Goal: Complete application form

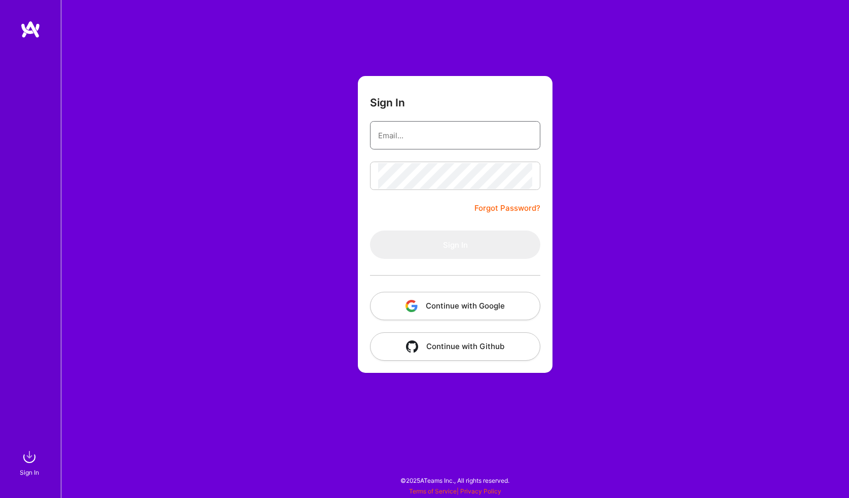
click at [453, 137] on input "email" at bounding box center [455, 136] width 154 height 26
click at [437, 353] on button "Continue with Github" at bounding box center [455, 346] width 170 height 28
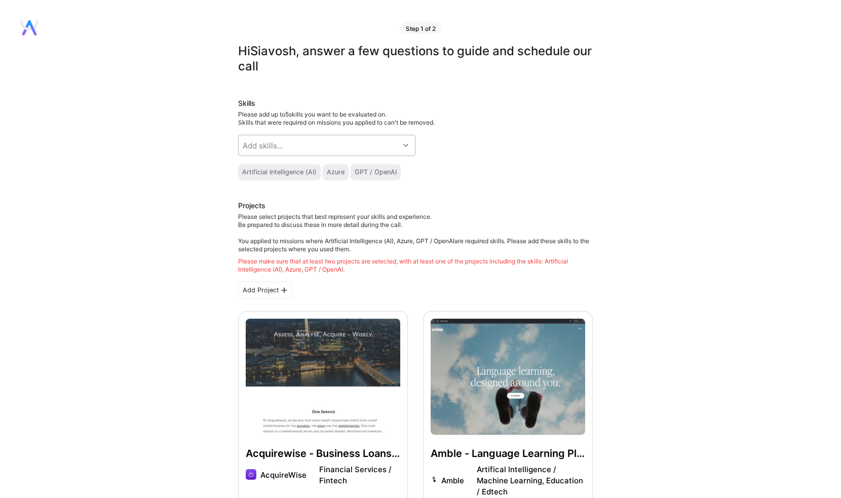
click at [268, 141] on div "Add skills..." at bounding box center [263, 145] width 41 height 11
click at [331, 170] on div "Azure" at bounding box center [336, 172] width 18 height 8
click at [319, 149] on div "Add skills..." at bounding box center [319, 145] width 161 height 20
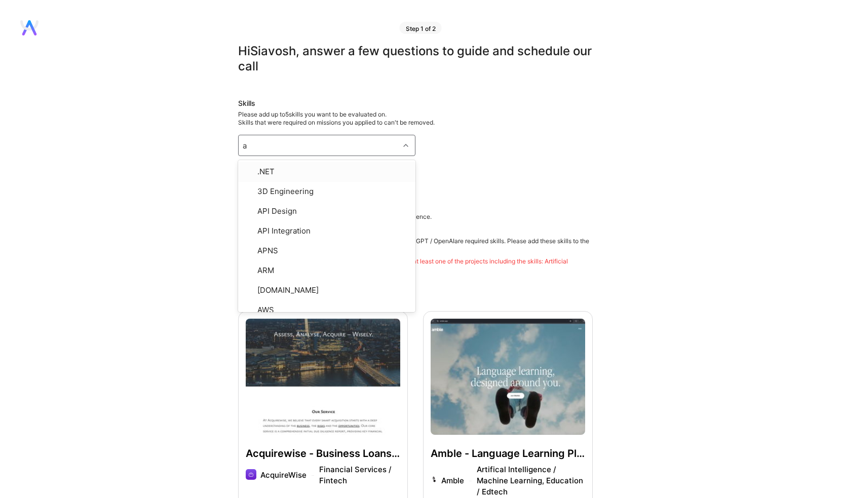
type input "az"
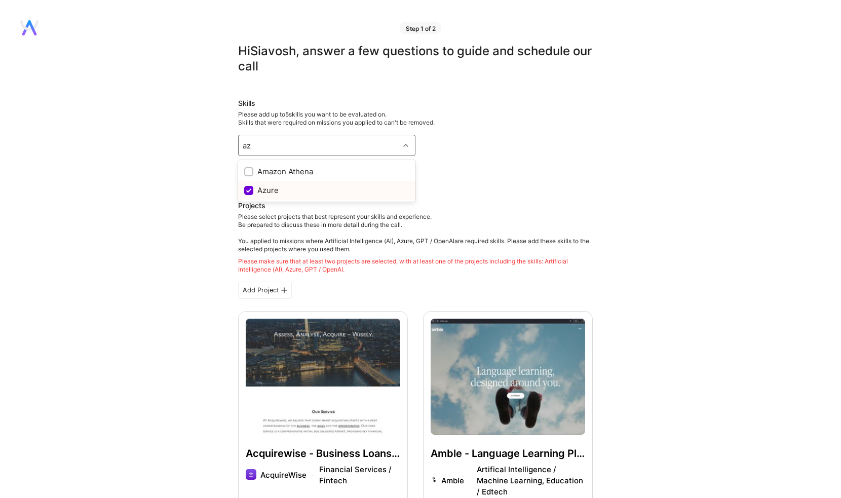
click at [248, 195] on input "checkbox" at bounding box center [249, 190] width 9 height 9
checkbox input "true"
click at [266, 143] on div "Add skills..." at bounding box center [263, 145] width 41 height 11
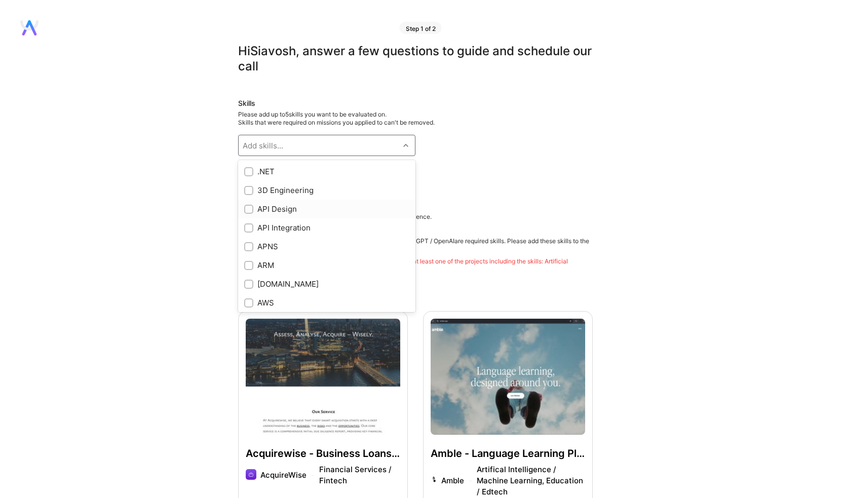
click at [249, 209] on input "checkbox" at bounding box center [249, 209] width 7 height 7
checkbox input "true"
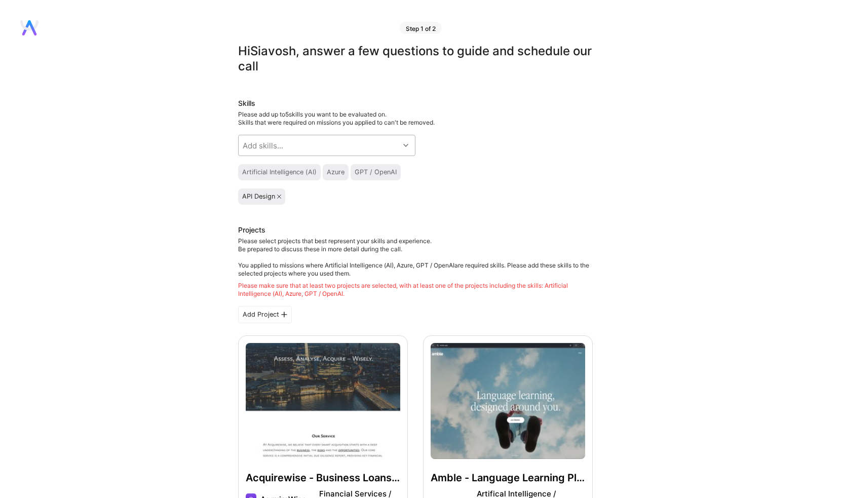
click at [268, 149] on div "Add skills..." at bounding box center [263, 145] width 41 height 11
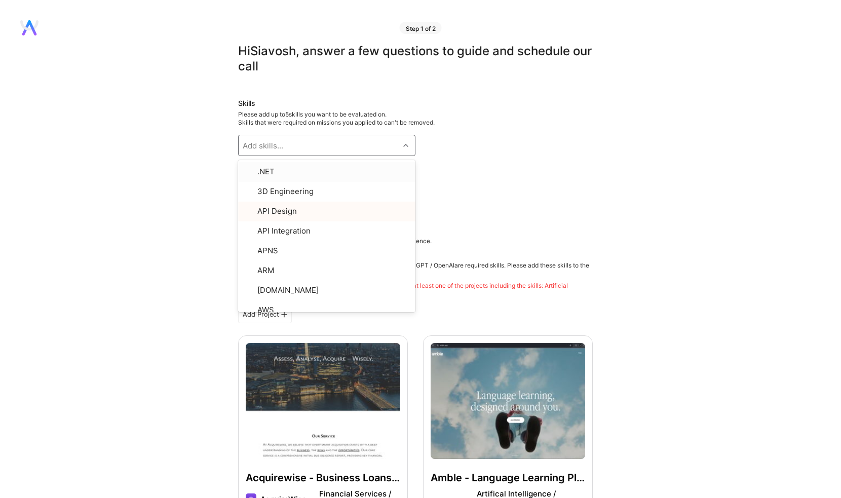
click at [268, 149] on div "Add skills..." at bounding box center [263, 145] width 41 height 11
type input "az"
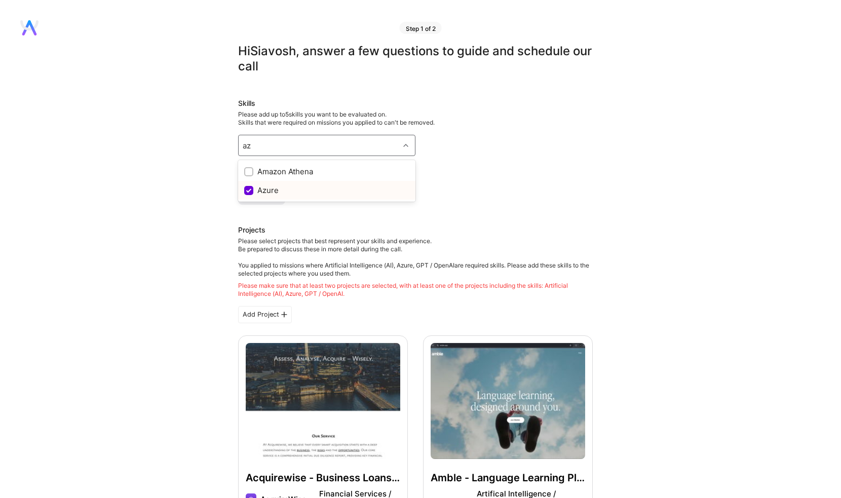
click at [247, 191] on input "checkbox" at bounding box center [249, 190] width 9 height 9
checkbox input "true"
click at [270, 147] on div "Add skills..." at bounding box center [263, 145] width 41 height 11
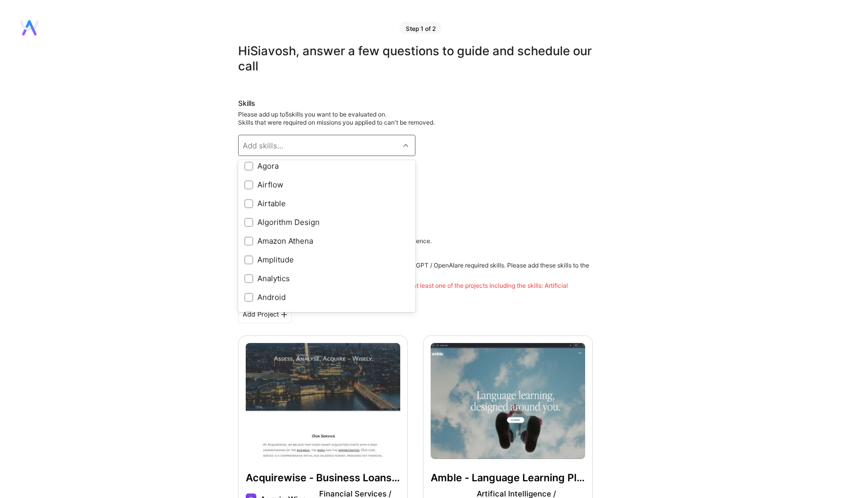
scroll to position [398, 0]
click at [280, 143] on div "Add skills..." at bounding box center [263, 145] width 41 height 11
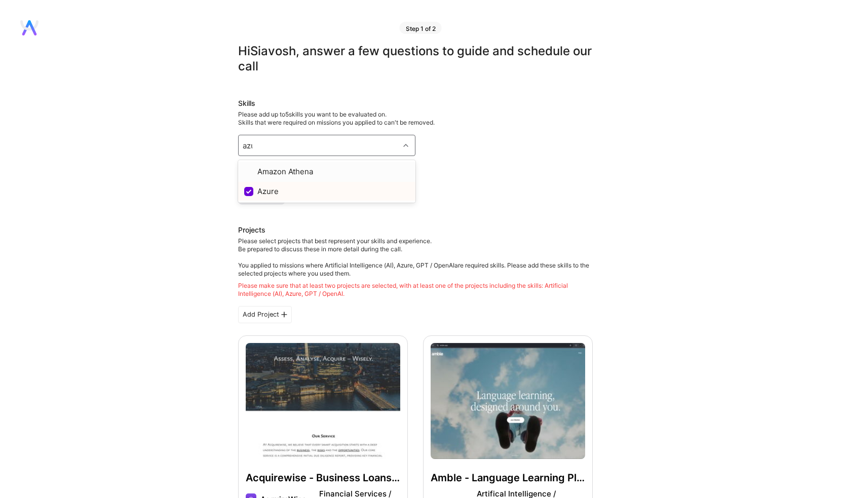
type input "azur"
click at [248, 171] on input "checkbox" at bounding box center [249, 172] width 9 height 9
checkbox input "true"
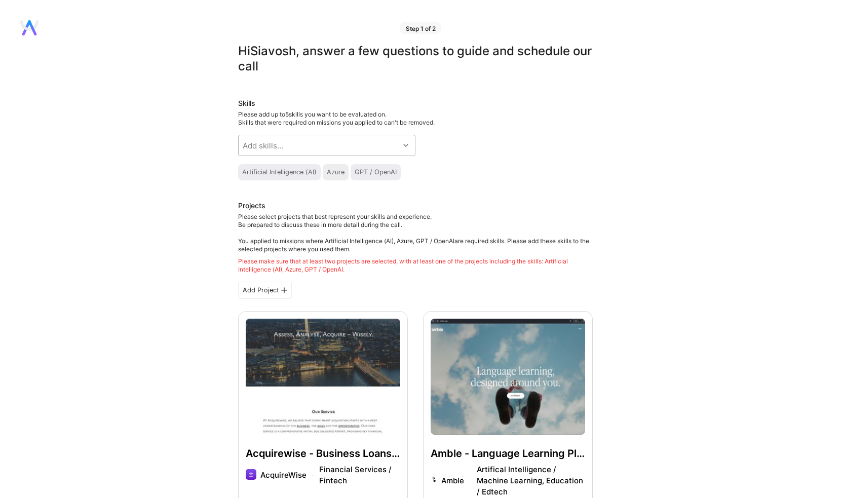
click at [271, 141] on div "Add skills..." at bounding box center [263, 145] width 41 height 11
click at [255, 141] on div "Add skills..." at bounding box center [263, 145] width 41 height 11
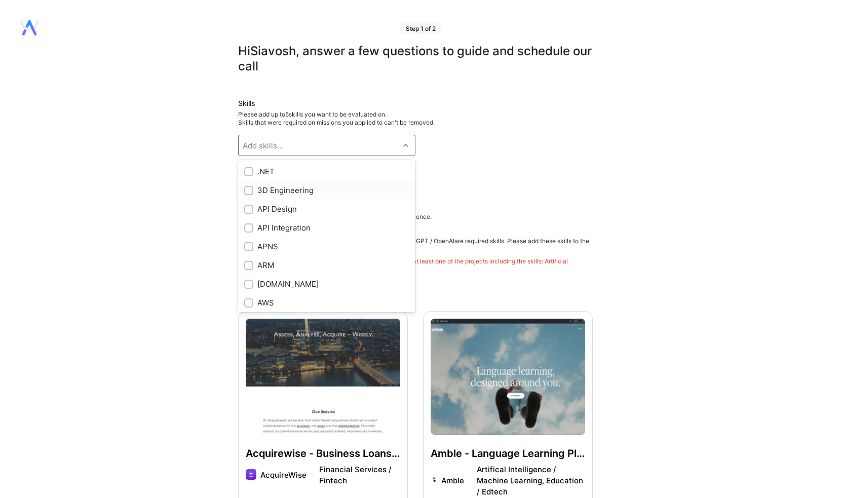
click at [247, 191] on input "checkbox" at bounding box center [249, 190] width 7 height 7
checkbox input "true"
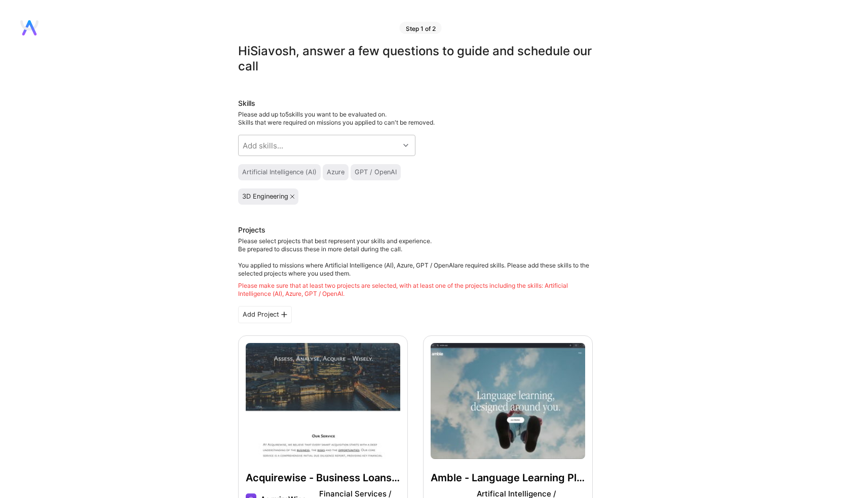
click at [292, 195] on icon at bounding box center [292, 197] width 4 height 4
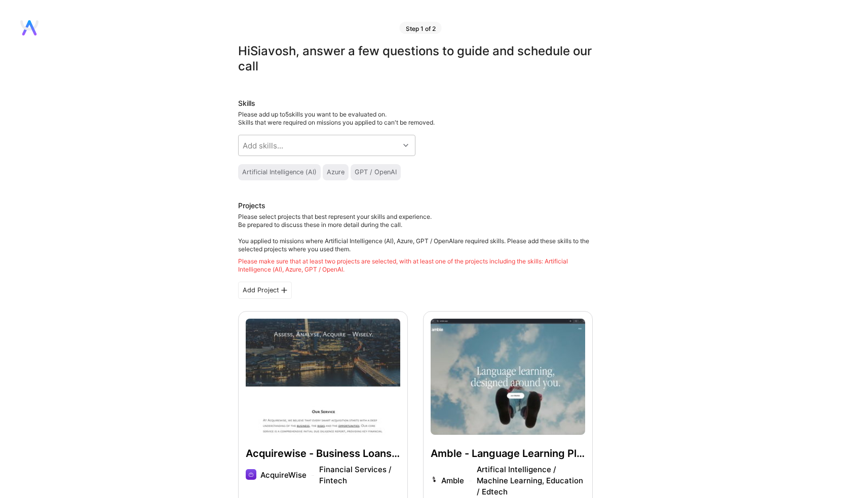
click at [332, 170] on div "Azure" at bounding box center [336, 172] width 18 height 8
click at [288, 143] on div "Add skills..." at bounding box center [319, 145] width 161 height 20
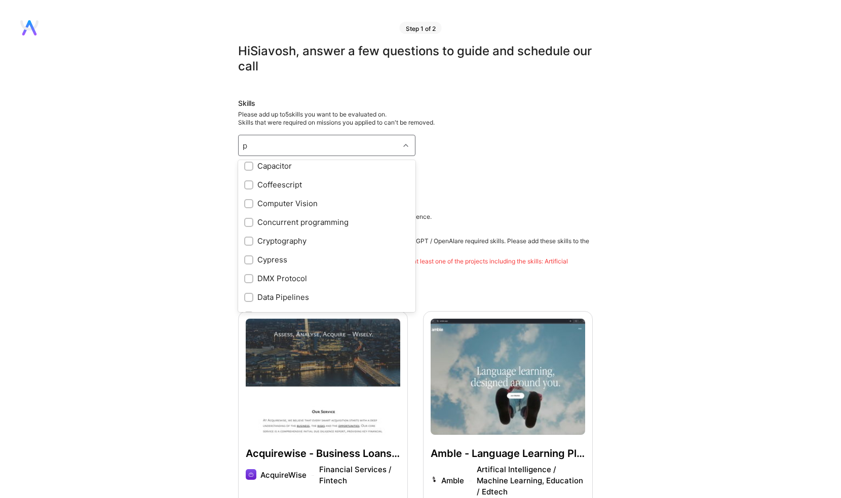
scroll to position [81, 0]
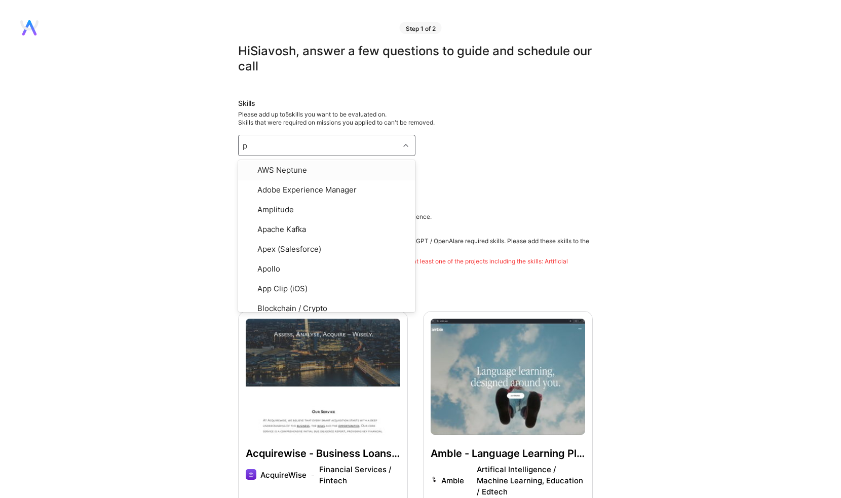
type input "py"
click at [251, 267] on input "checkbox" at bounding box center [249, 265] width 7 height 7
checkbox input "true"
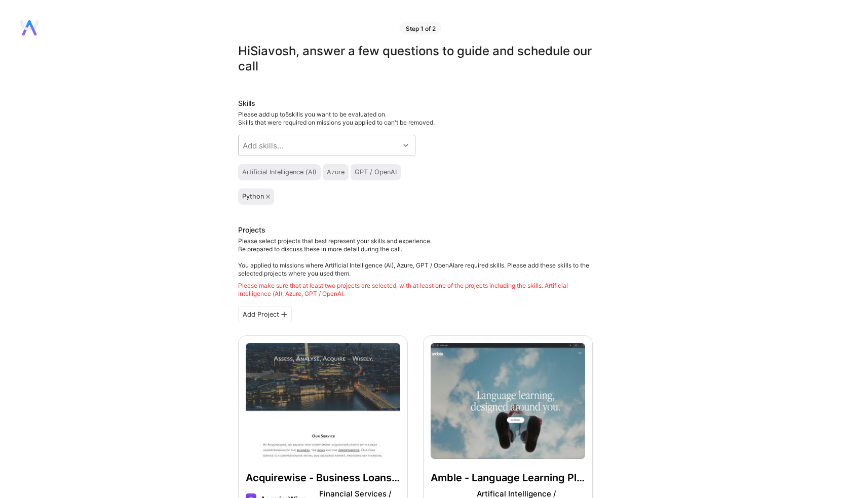
click at [388, 147] on div "Add skills..." at bounding box center [319, 145] width 161 height 20
click at [354, 142] on div "Add skills..." at bounding box center [319, 145] width 161 height 20
type input "az"
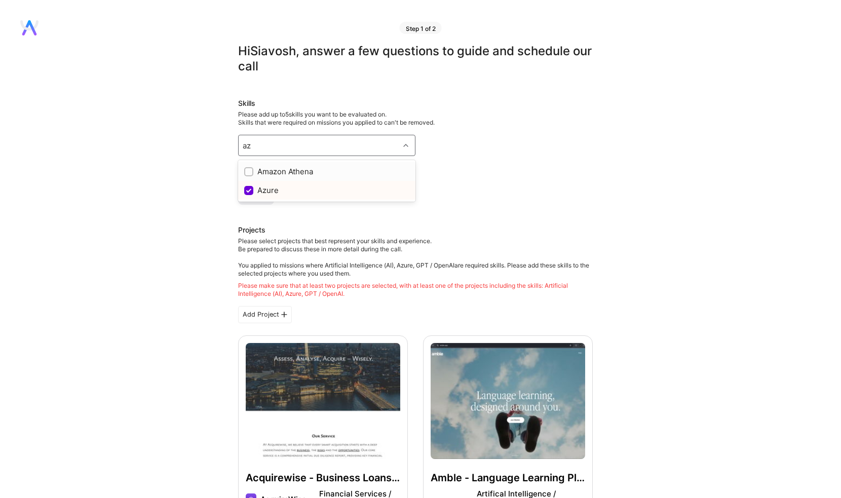
click at [249, 171] on input "checkbox" at bounding box center [249, 172] width 7 height 7
checkbox input "true"
click at [293, 198] on icon at bounding box center [295, 197] width 4 height 4
click at [287, 145] on div "Add skills..." at bounding box center [319, 145] width 161 height 20
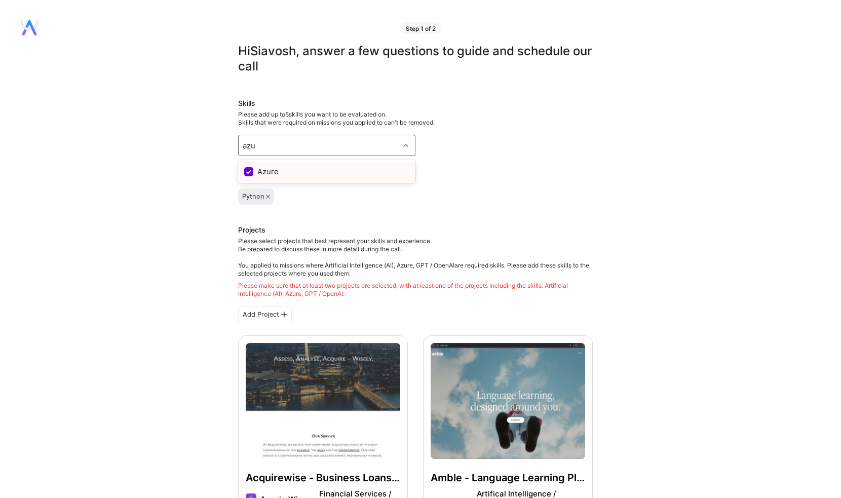
type input "azur"
click at [248, 171] on input "checkbox" at bounding box center [249, 172] width 9 height 9
checkbox input "true"
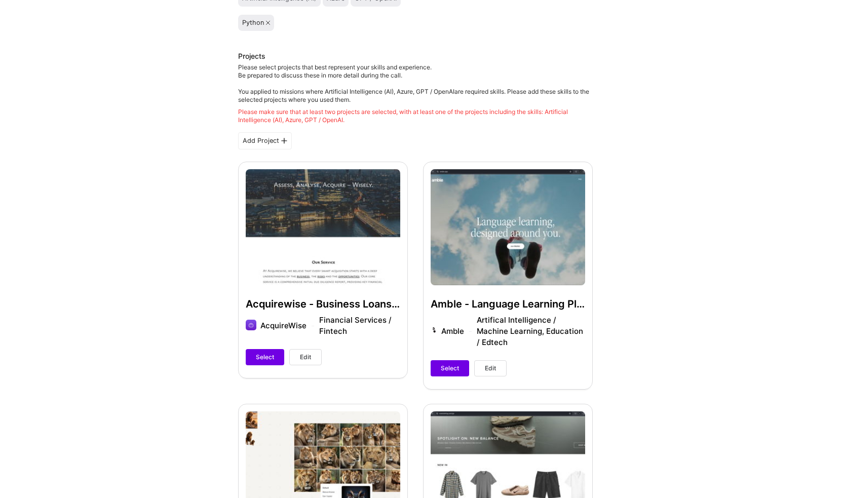
scroll to position [195, 0]
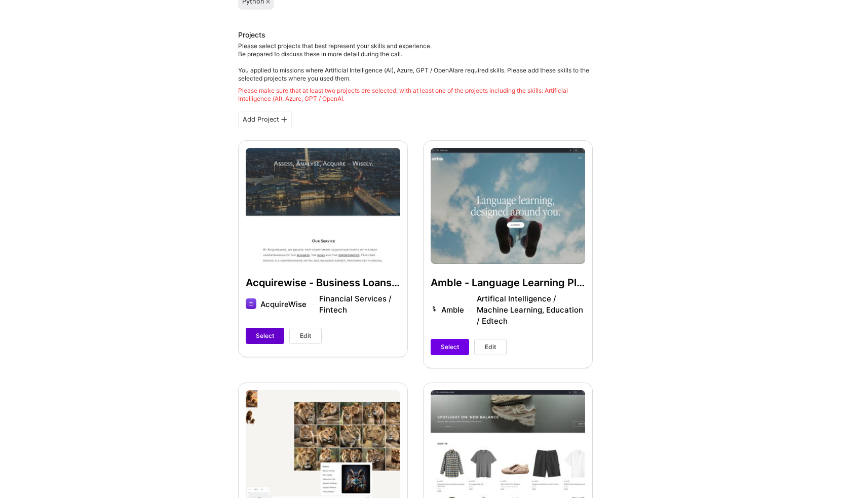
click at [268, 332] on span "Select" at bounding box center [265, 335] width 18 height 9
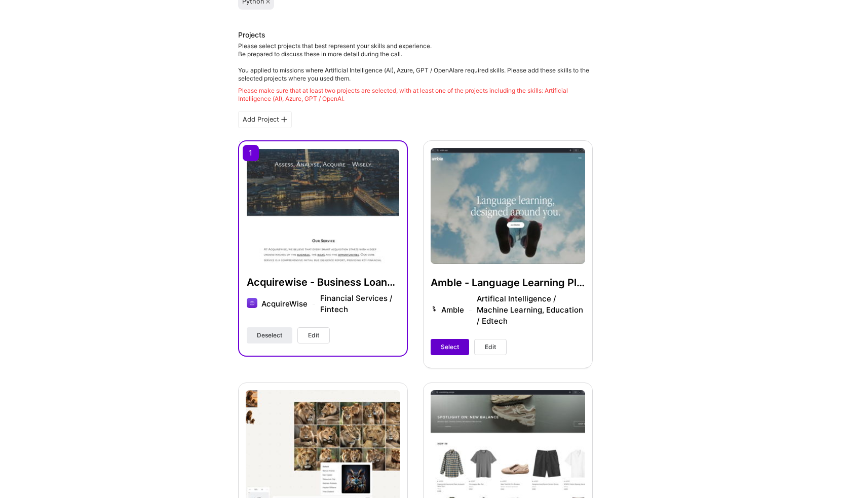
click at [442, 347] on span "Select" at bounding box center [450, 347] width 18 height 9
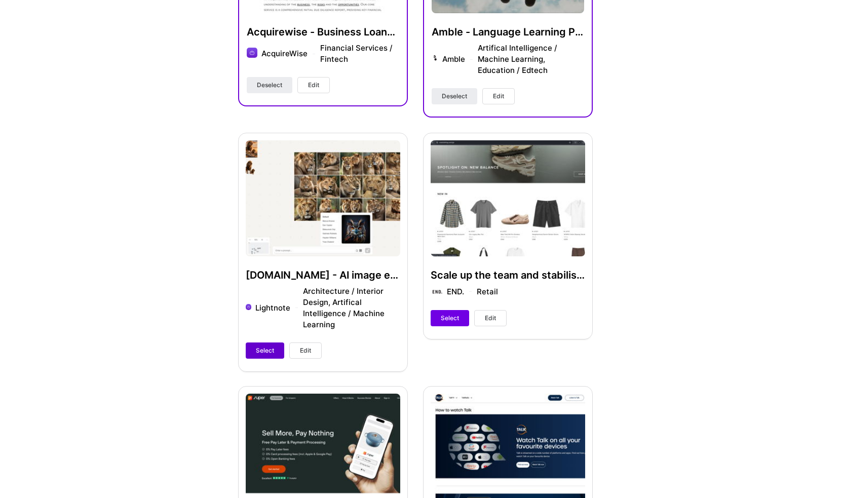
click at [254, 346] on button "Select" at bounding box center [265, 351] width 39 height 16
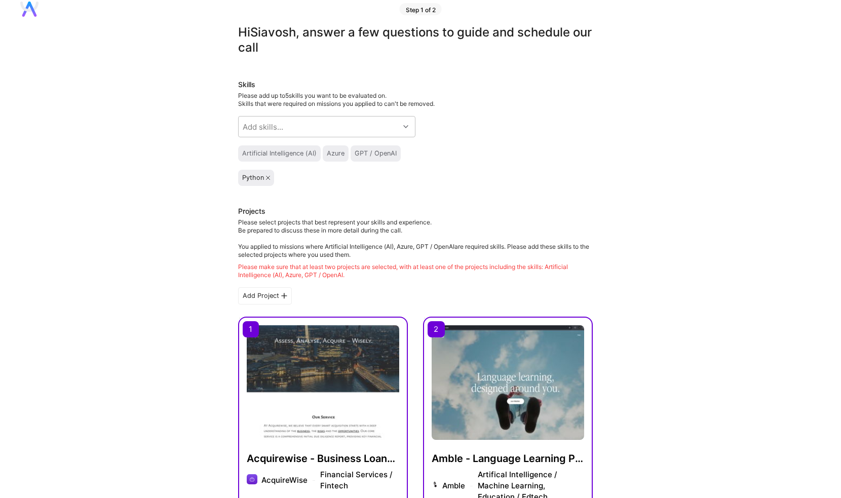
scroll to position [0, 0]
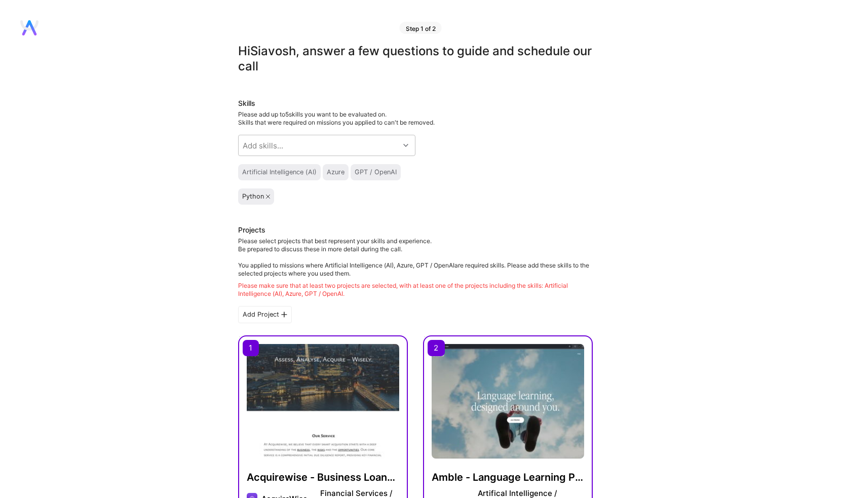
click at [386, 176] on div "GPT / OpenAI" at bounding box center [376, 172] width 42 height 8
click at [365, 150] on div "Add skills..." at bounding box center [319, 145] width 161 height 20
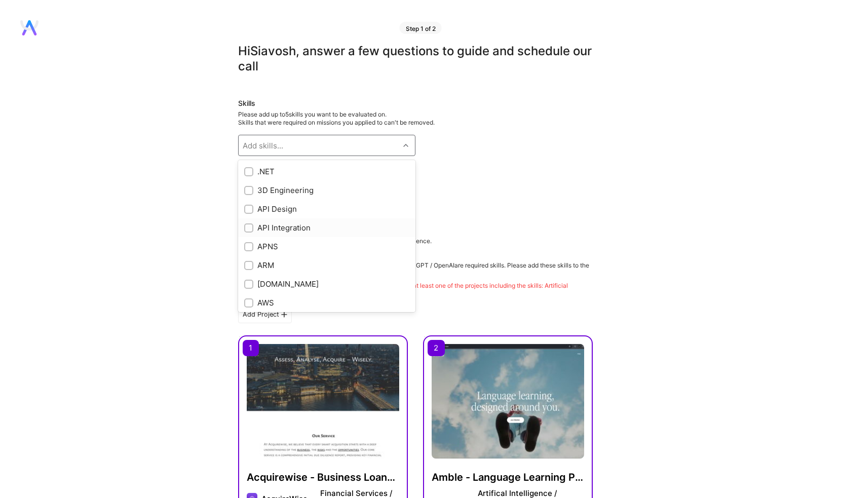
click at [297, 224] on div "API Integration" at bounding box center [326, 227] width 165 height 11
checkbox input "true"
click at [252, 263] on input "checkbox" at bounding box center [249, 265] width 7 height 7
checkbox input "true"
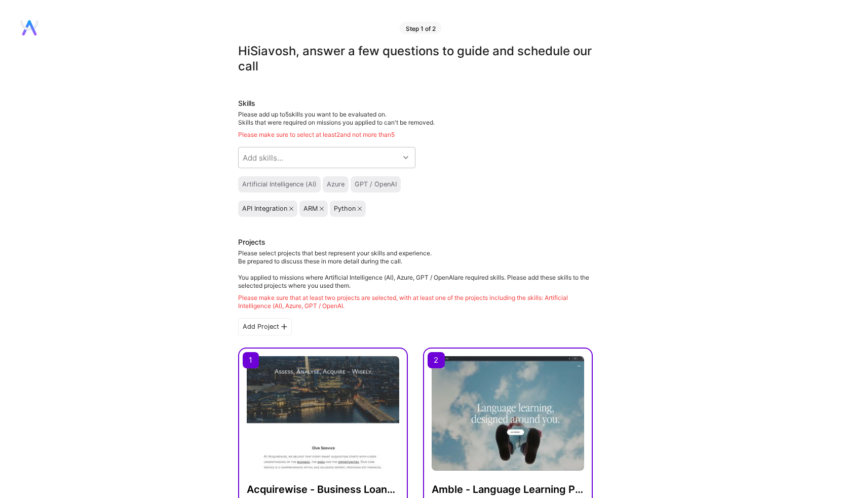
click at [344, 182] on div "Azure" at bounding box center [336, 184] width 18 height 8
